Goal: Information Seeking & Learning: Learn about a topic

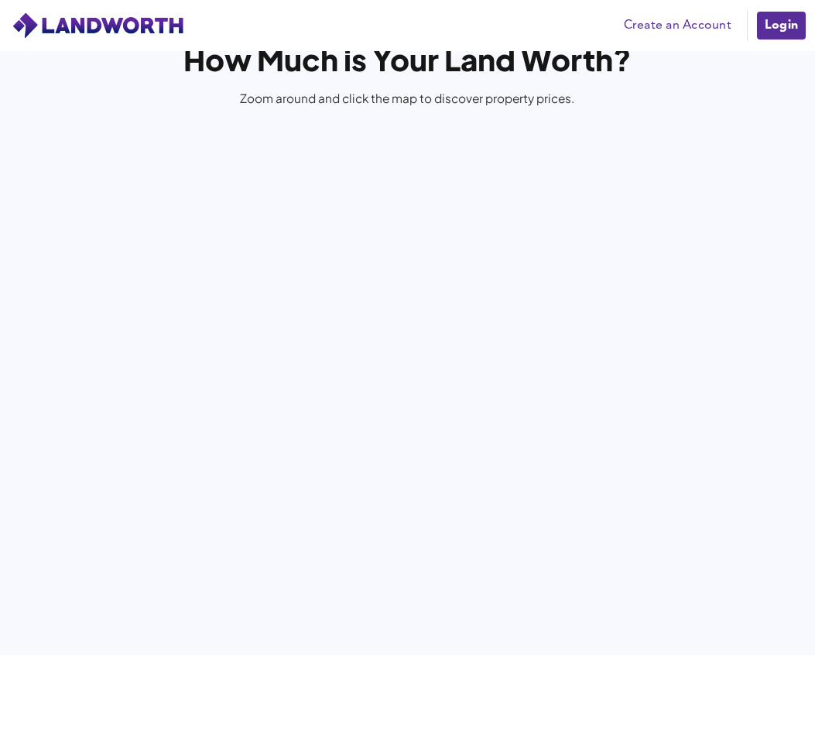
scroll to position [3257, 0]
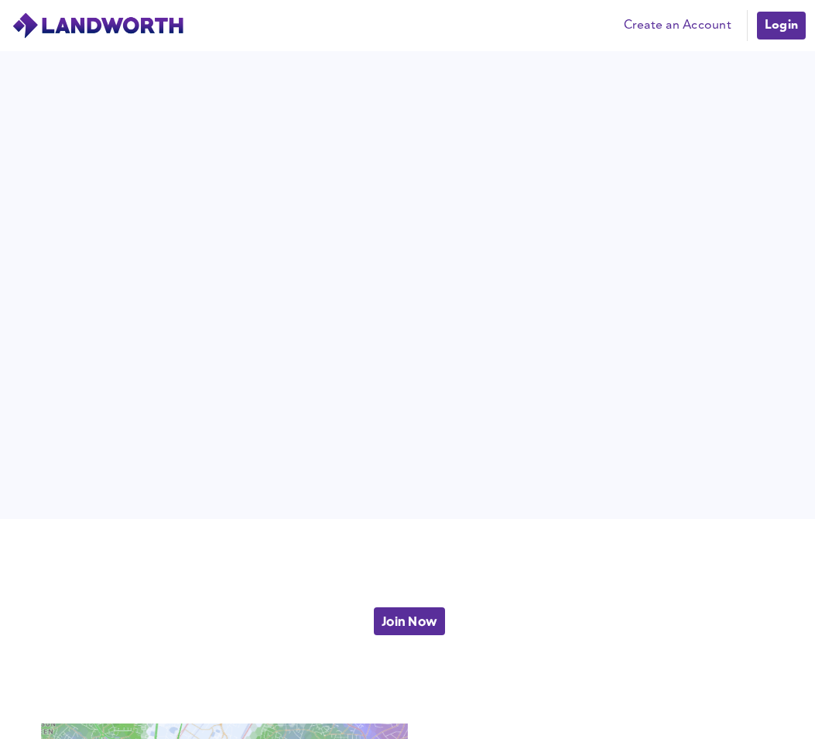
drag, startPoint x: 511, startPoint y: 609, endPoint x: 512, endPoint y: 600, distance: 8.6
click at [512, 600] on div "Join Now" at bounding box center [407, 621] width 815 height 204
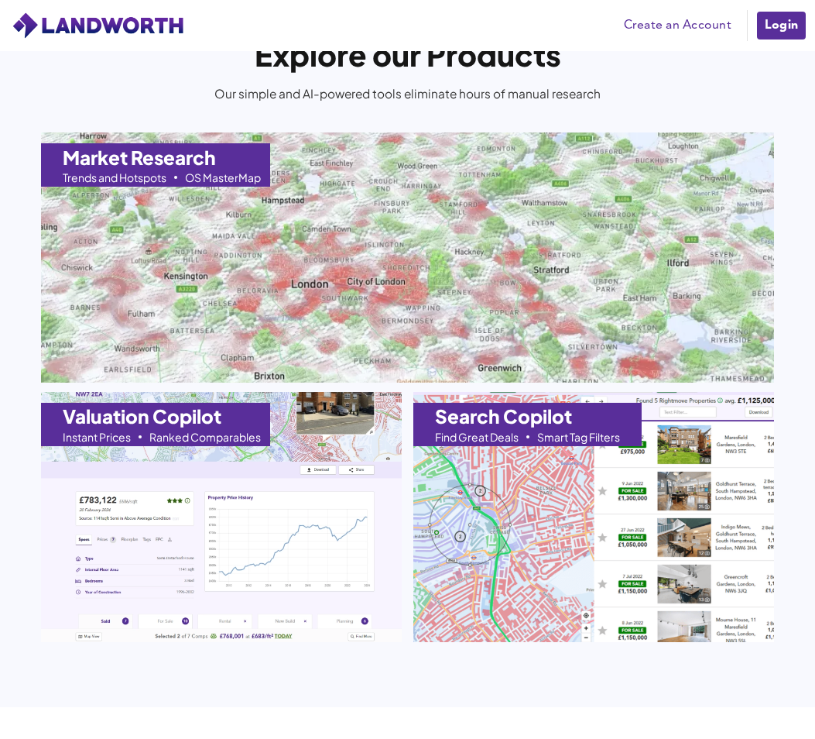
scroll to position [1216, 0]
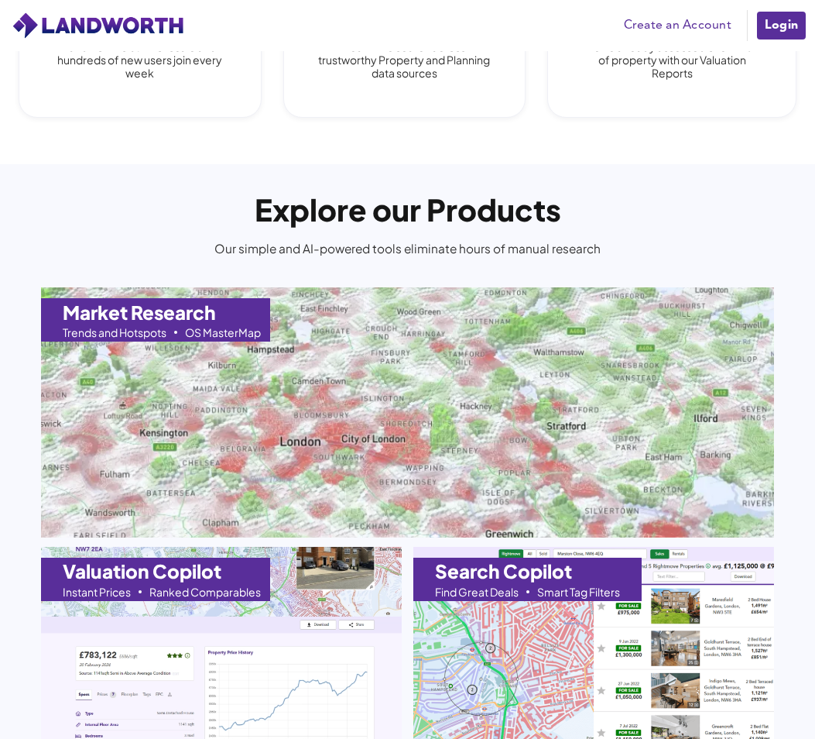
click at [475, 445] on img at bounding box center [407, 412] width 807 height 275
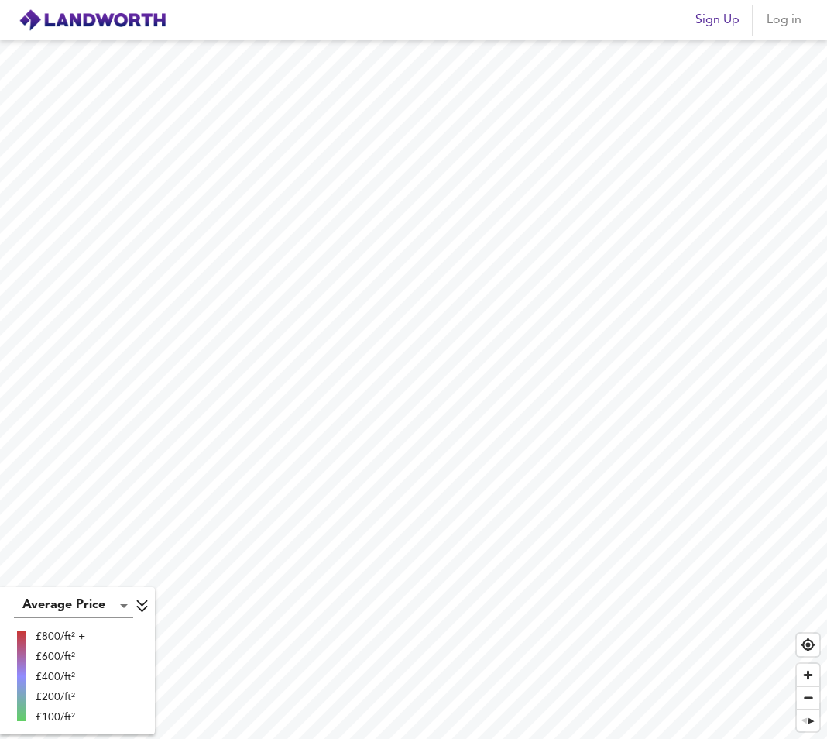
click at [644, 22] on div "Sign Up Log in" at bounding box center [413, 20] width 827 height 39
click at [375, 27] on div "Sign Up Log in" at bounding box center [413, 20] width 827 height 39
click at [815, 700] on span "Zoom out" at bounding box center [808, 698] width 22 height 22
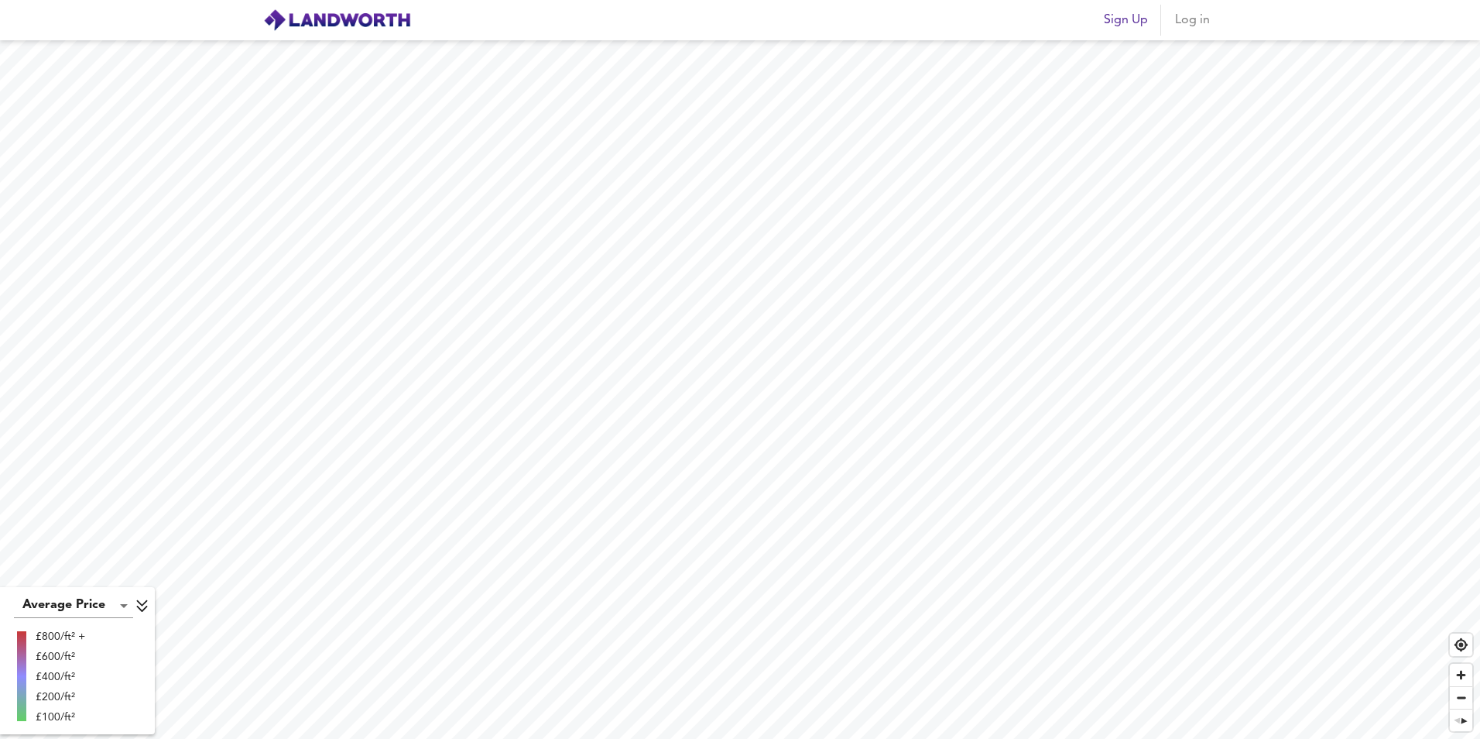
click at [316, 23] on img at bounding box center [337, 20] width 148 height 23
click at [276, 19] on img at bounding box center [337, 20] width 148 height 23
drag, startPoint x: 847, startPoint y: 19, endPoint x: 788, endPoint y: 15, distance: 59.0
click at [788, 15] on div "Sign Up Log in" at bounding box center [740, 20] width 991 height 39
click at [612, 17] on div "Sign Up Log in" at bounding box center [740, 20] width 991 height 39
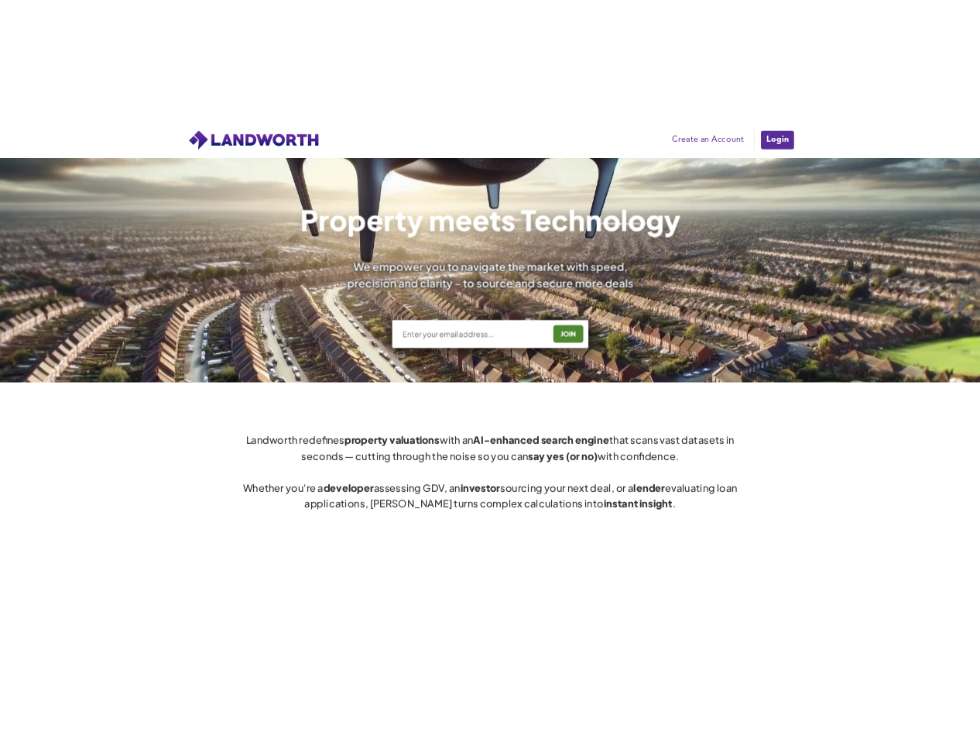
scroll to position [619, 0]
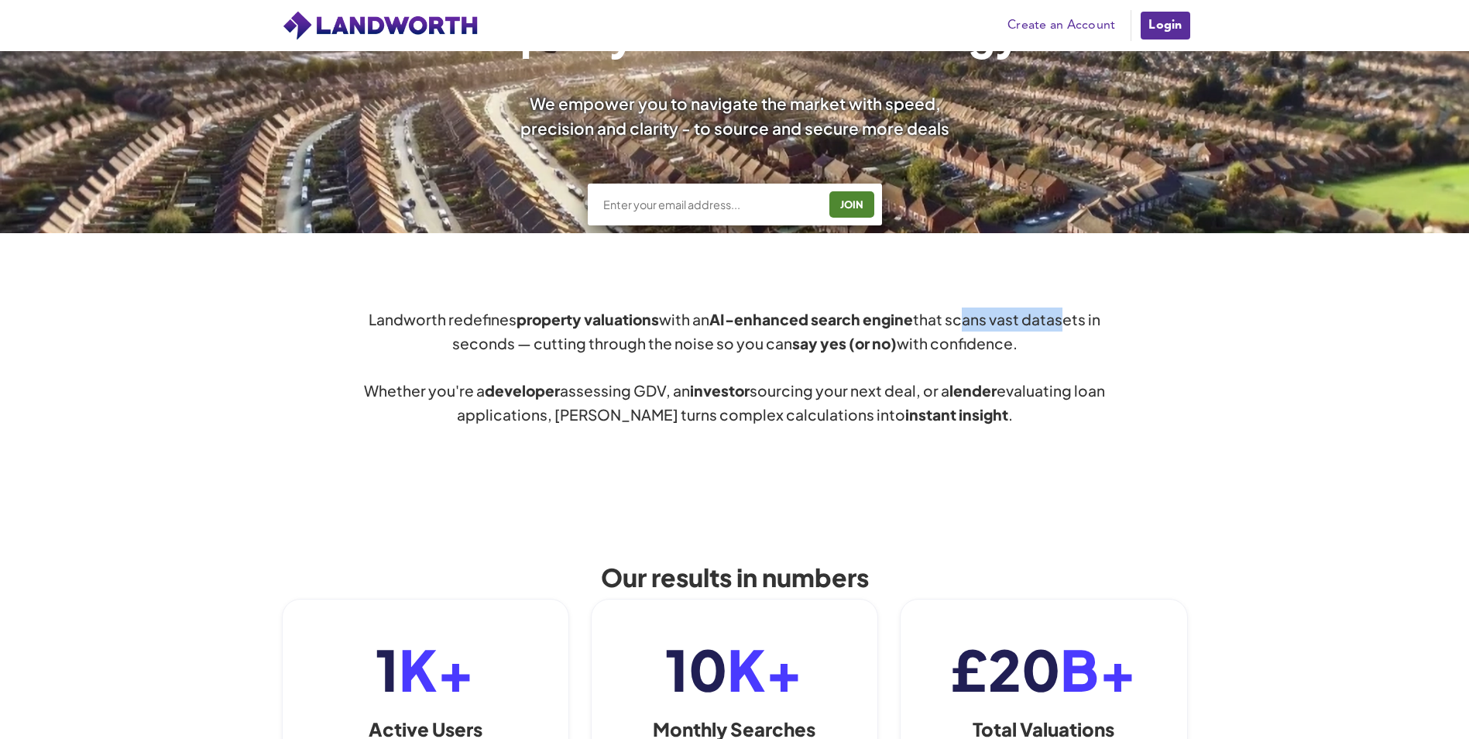
drag, startPoint x: 982, startPoint y: 322, endPoint x: 1069, endPoint y: 324, distance: 87.5
click at [1069, 324] on div "Landworth redefines property valuations with an AI-enhanced search engine that …" at bounding box center [734, 366] width 743 height 119
drag, startPoint x: 1069, startPoint y: 324, endPoint x: 1015, endPoint y: 344, distance: 57.6
click at [1015, 344] on div "Landworth redefines property valuations with an AI-enhanced search engine that …" at bounding box center [734, 366] width 743 height 119
drag, startPoint x: 946, startPoint y: 320, endPoint x: 1091, endPoint y: 322, distance: 144.8
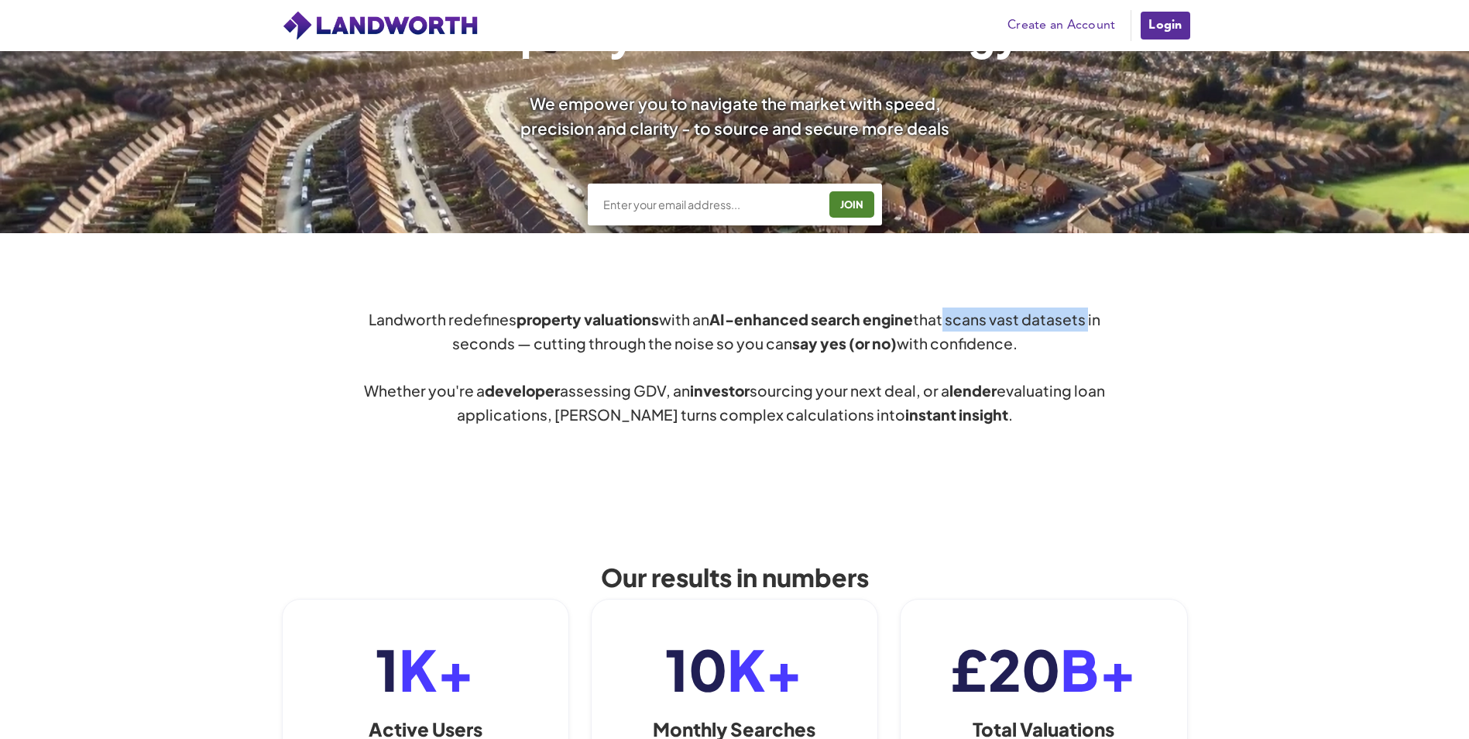
click at [1091, 322] on div "Landworth redefines property valuations with an AI-enhanced search engine that …" at bounding box center [734, 366] width 743 height 119
